Goal: Complete application form

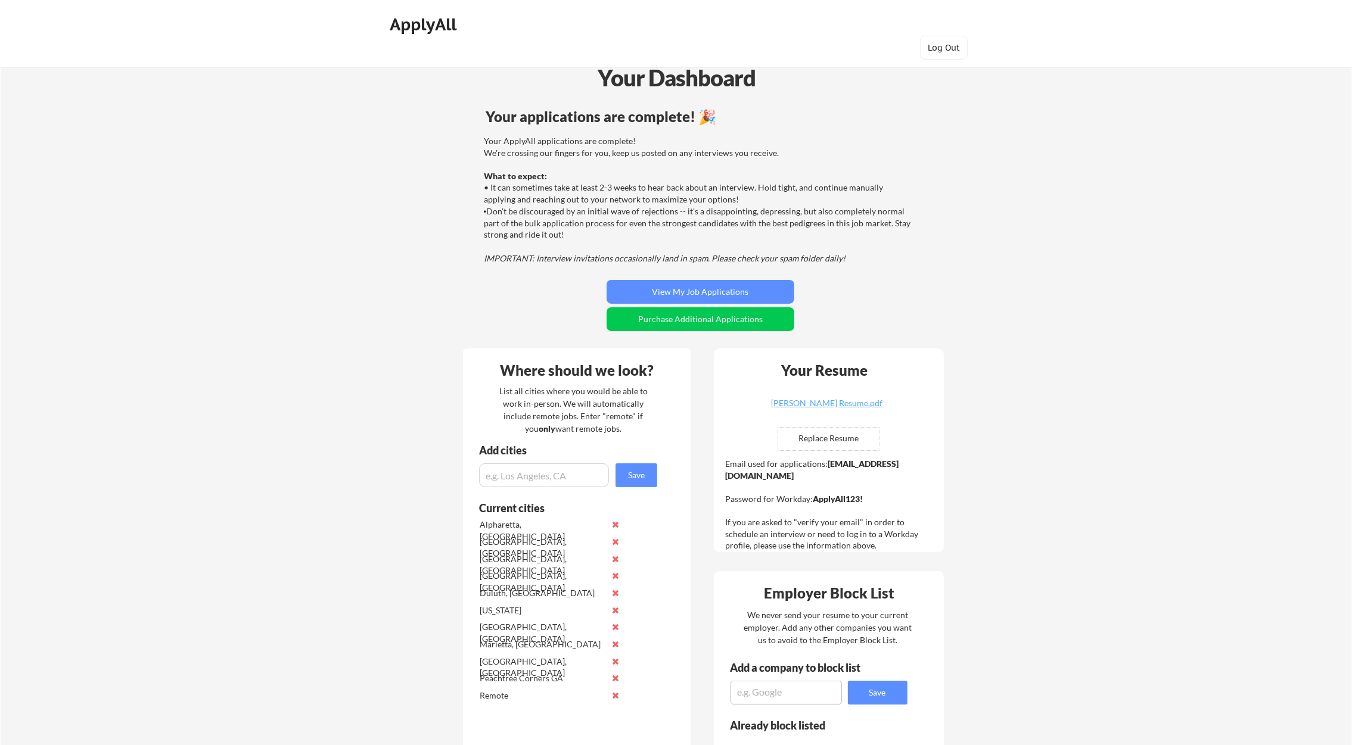
click at [821, 440] on input "file" at bounding box center [828, 439] width 101 height 23
type input "C:\fakepath\[PERSON_NAME] Resume.pdf"
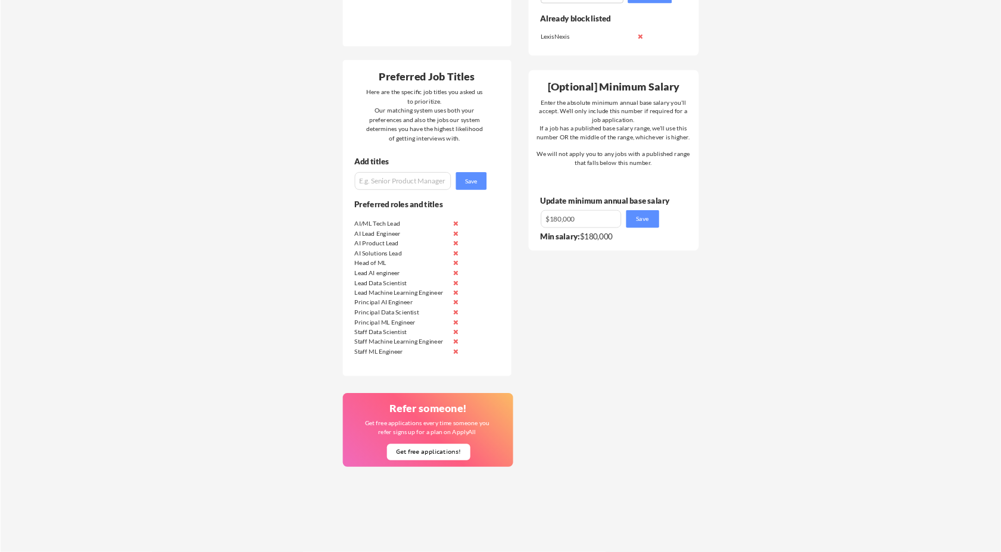
scroll to position [715, 0]
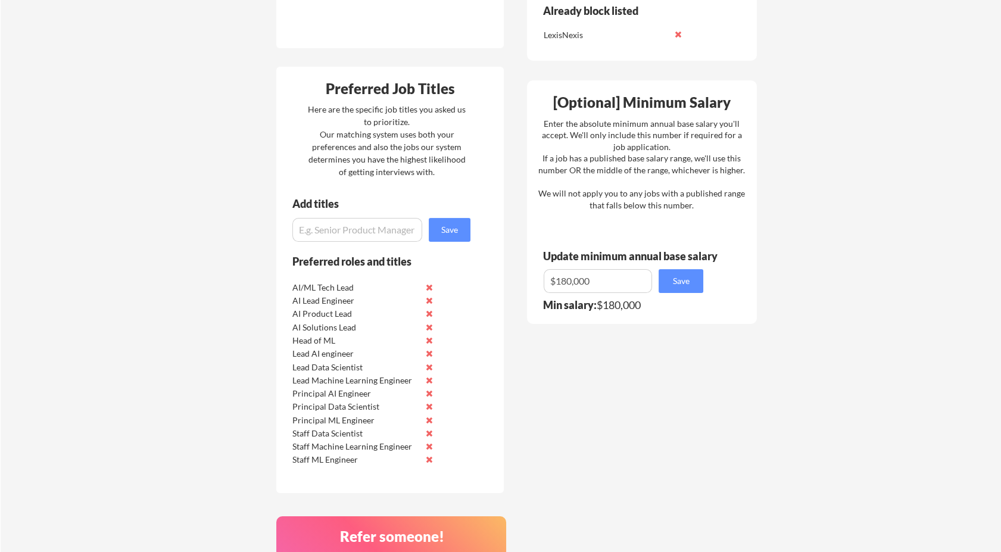
click at [429, 313] on button at bounding box center [429, 313] width 9 height 9
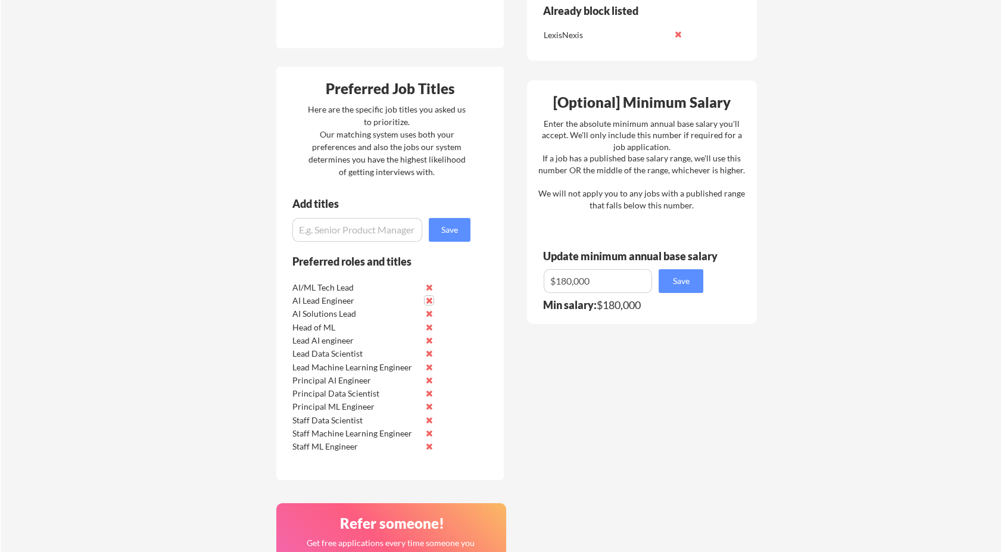
click at [427, 298] on button at bounding box center [429, 300] width 9 height 9
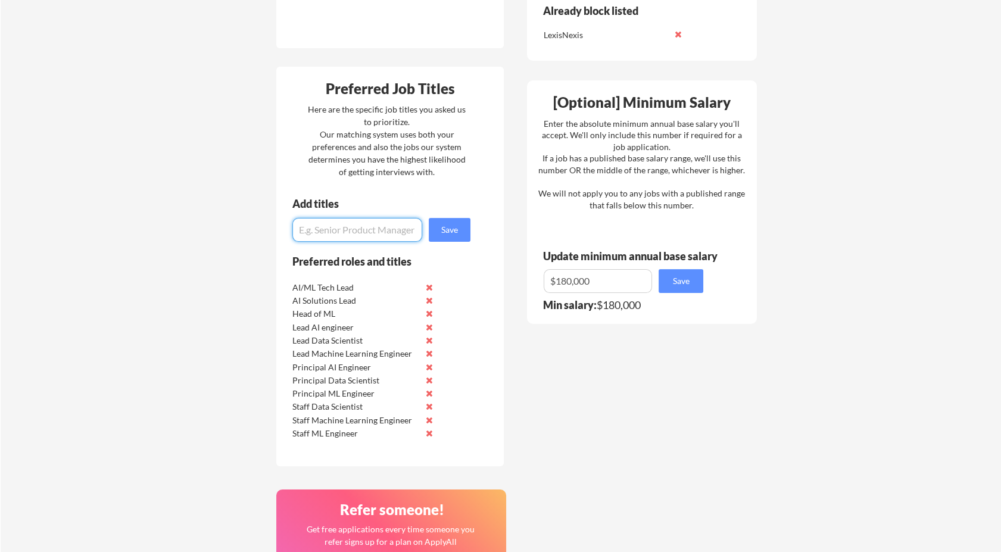
click at [353, 226] on input "input" at bounding box center [358, 230] width 130 height 24
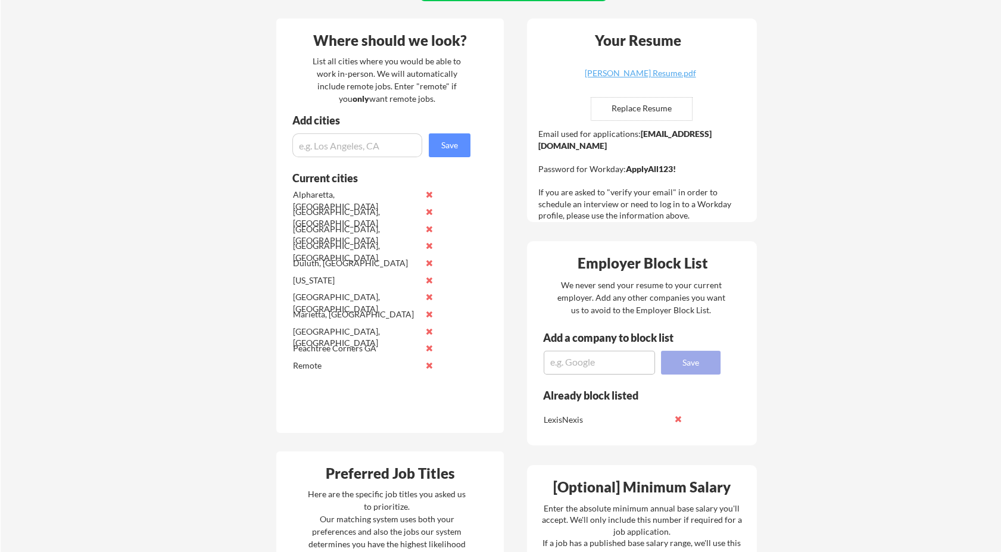
scroll to position [251, 0]
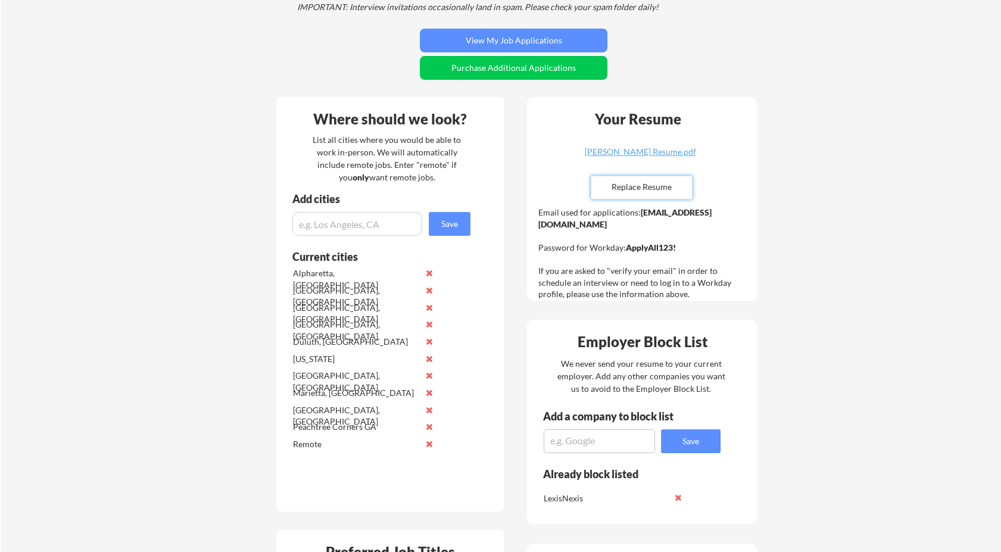
click at [664, 186] on input "file" at bounding box center [642, 187] width 101 height 23
type input "C:\fakepath\[PERSON_NAME] Resume.pdf"
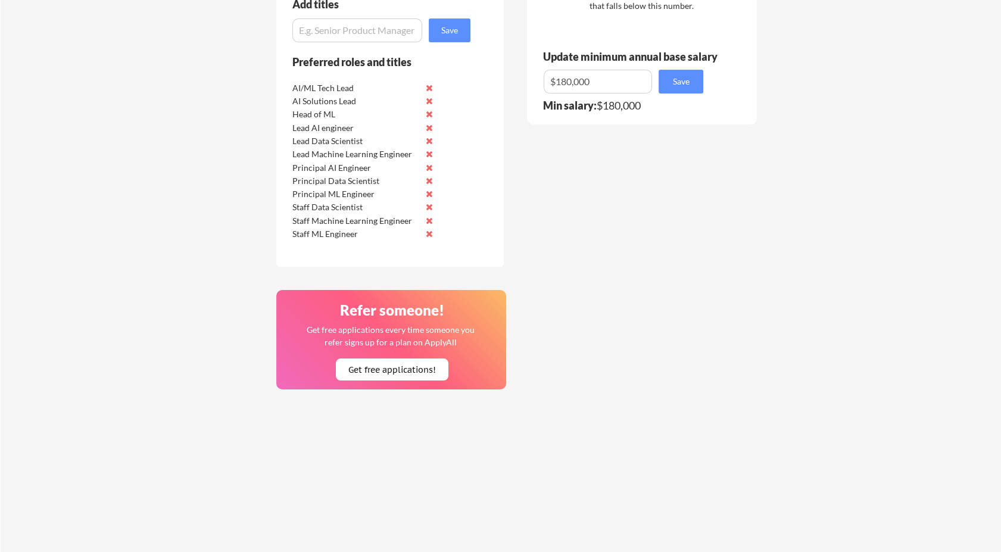
scroll to position [715, 0]
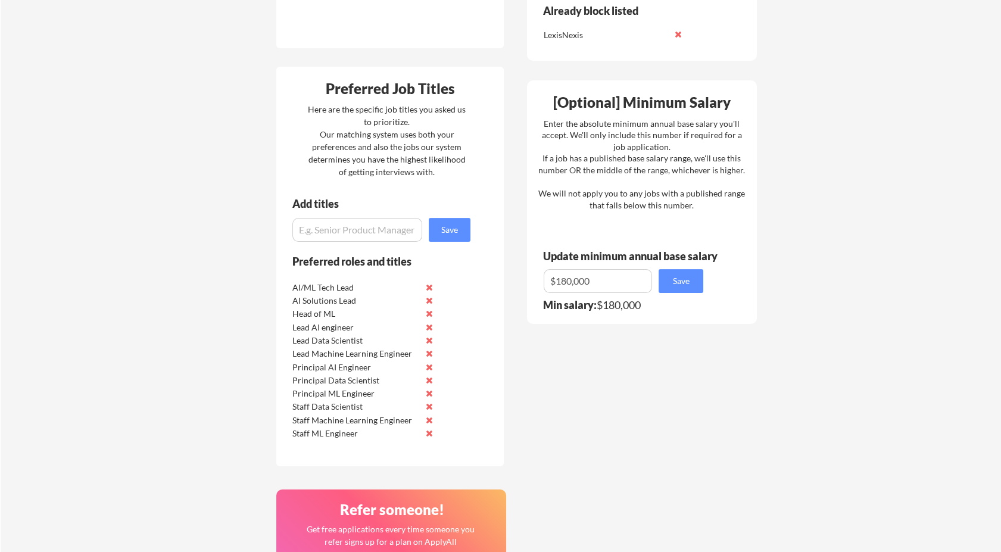
click at [377, 226] on input "input" at bounding box center [358, 230] width 130 height 24
paste input "AI/ML Team Lead"
type input "AI/ML Team Lead"
click at [457, 234] on button "Save" at bounding box center [450, 230] width 42 height 24
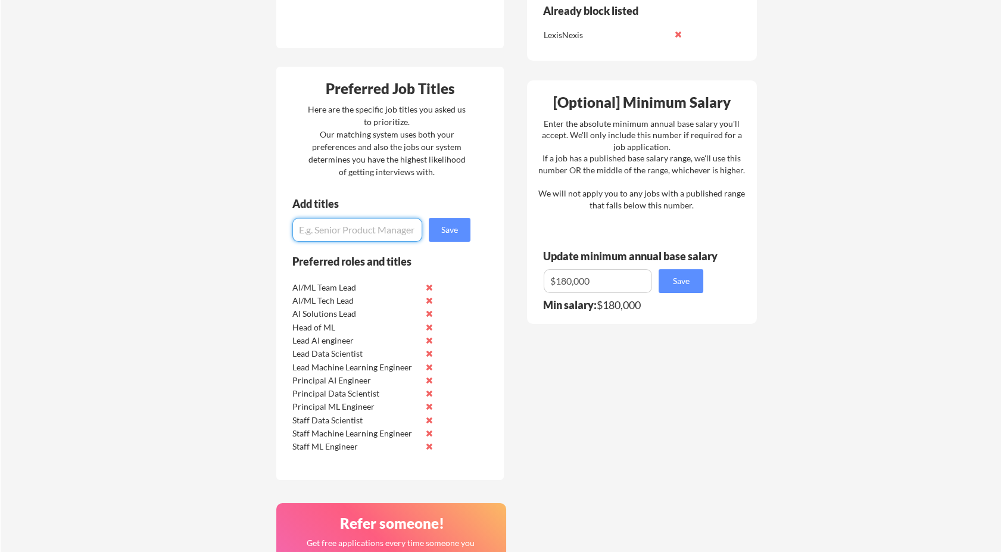
click at [365, 231] on input "input" at bounding box center [358, 230] width 130 height 24
paste input "Engineering Manager – Machine Learning / AI"
type input "Engineering Manager – Machine Learning / AI"
click at [475, 229] on div "Add titles Save" at bounding box center [376, 219] width 200 height 43
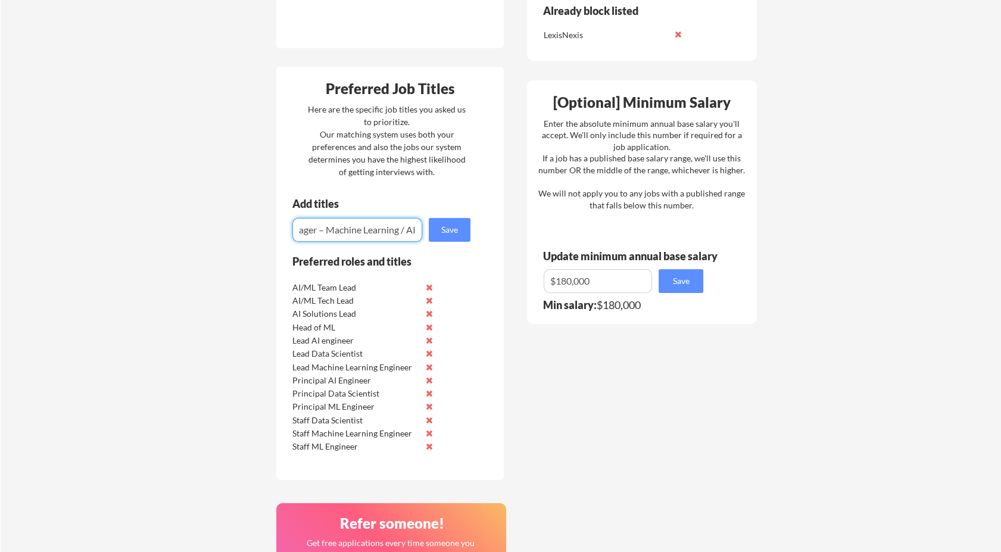
scroll to position [0, 0]
click at [452, 232] on button "Save" at bounding box center [450, 230] width 42 height 24
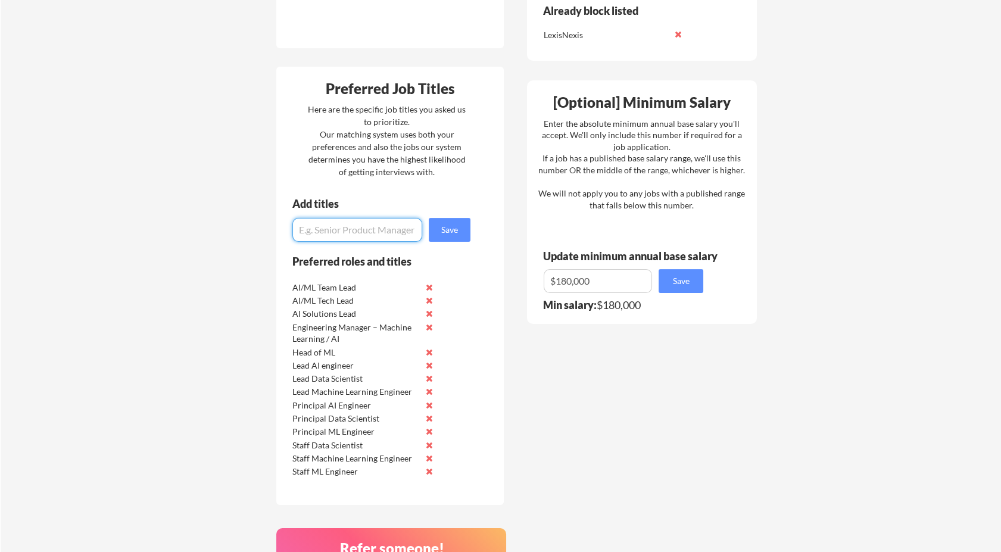
click at [429, 381] on button at bounding box center [429, 378] width 9 height 9
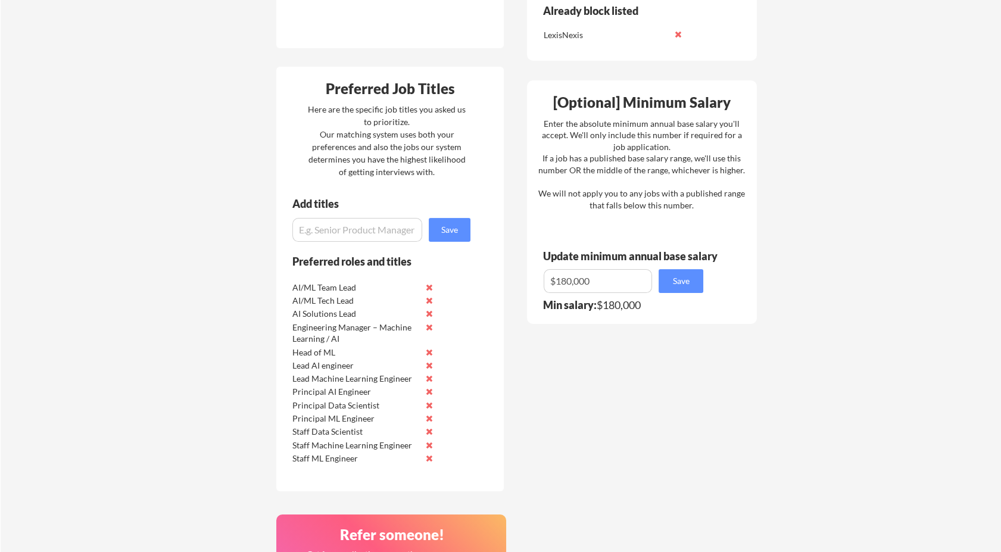
click at [430, 366] on button at bounding box center [429, 365] width 9 height 9
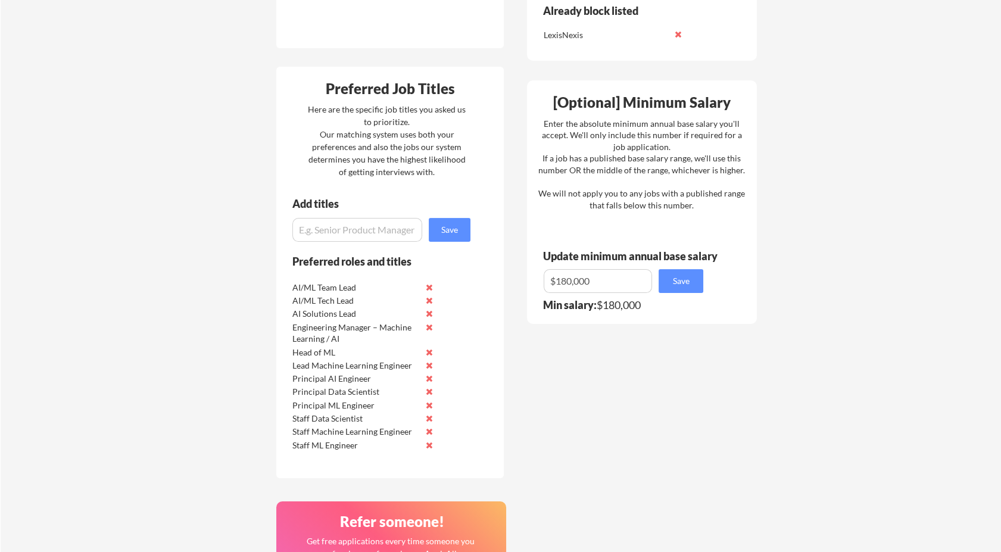
click at [430, 368] on button at bounding box center [429, 365] width 9 height 9
